Goal: Transaction & Acquisition: Purchase product/service

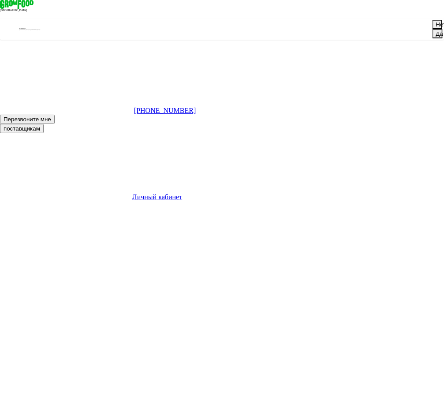
click at [432, 29] on button "Да" at bounding box center [437, 33] width 10 height 9
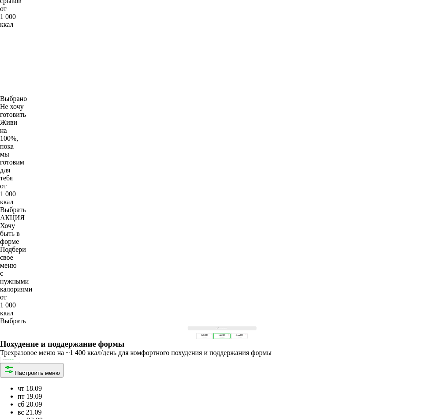
scroll to position [745, 0]
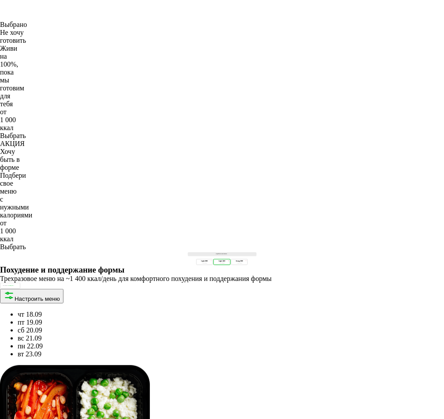
type input "**********"
